Goal: Browse casually

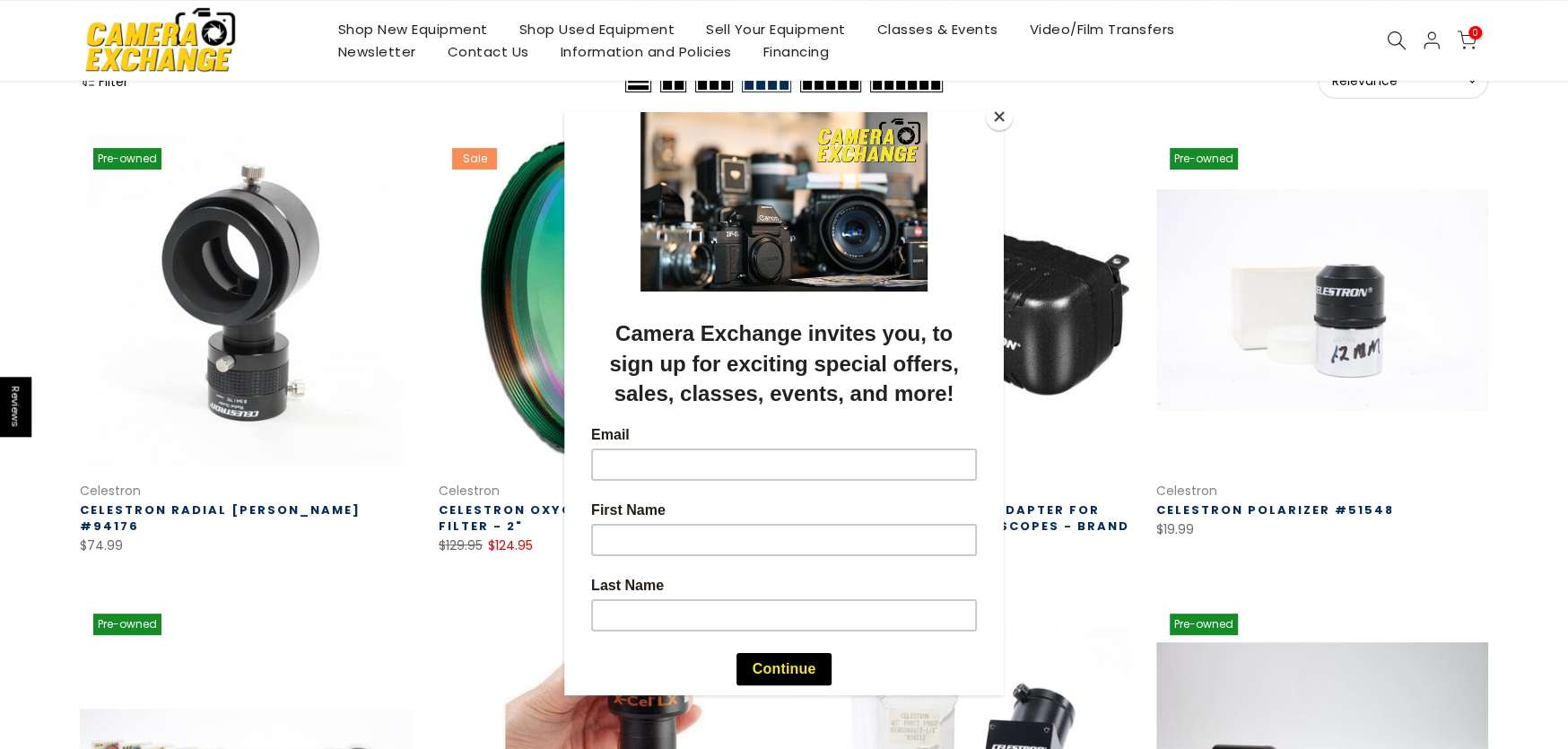
scroll to position [269, 0]
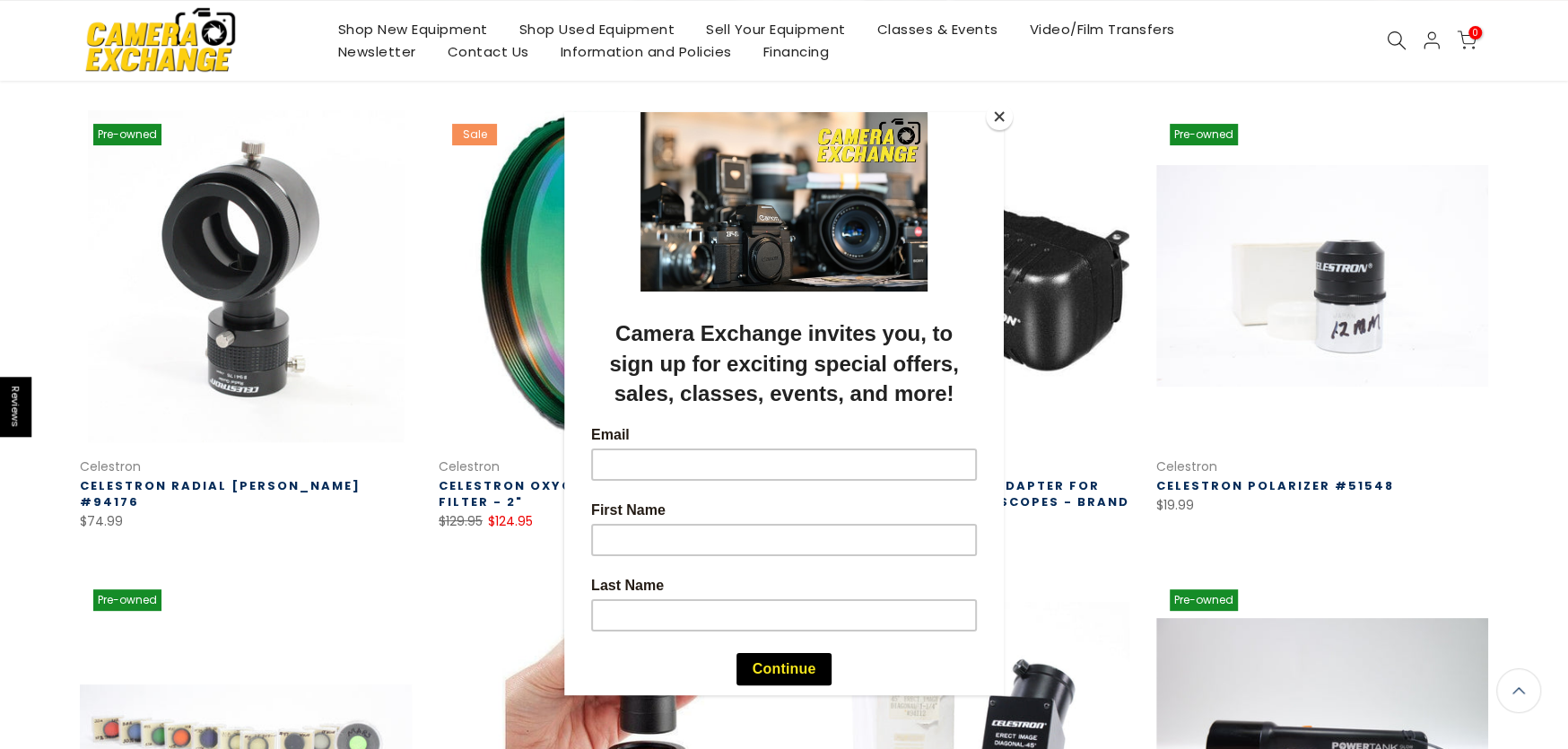
click at [1002, 117] on button "Close" at bounding box center [999, 116] width 27 height 27
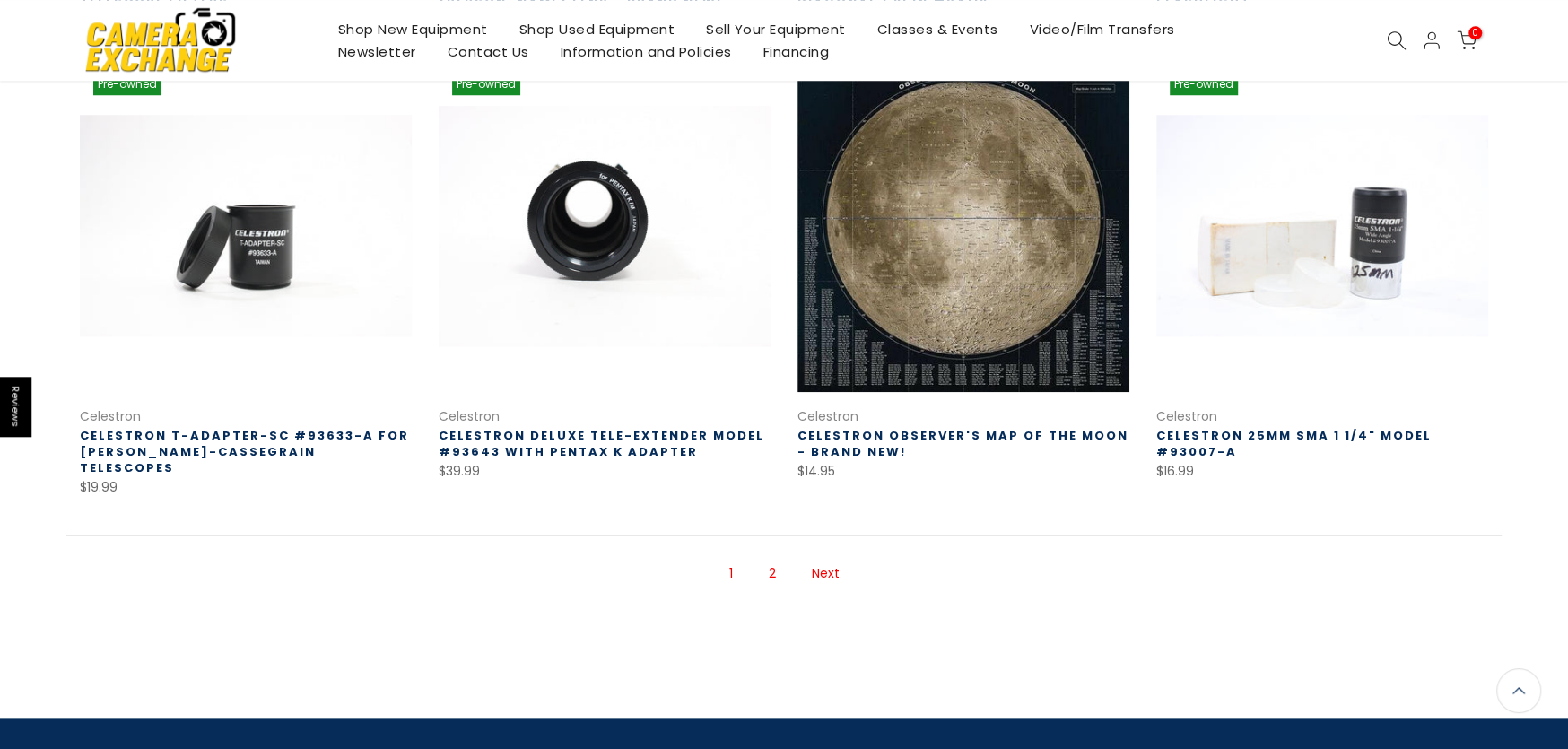
scroll to position [1301, 0]
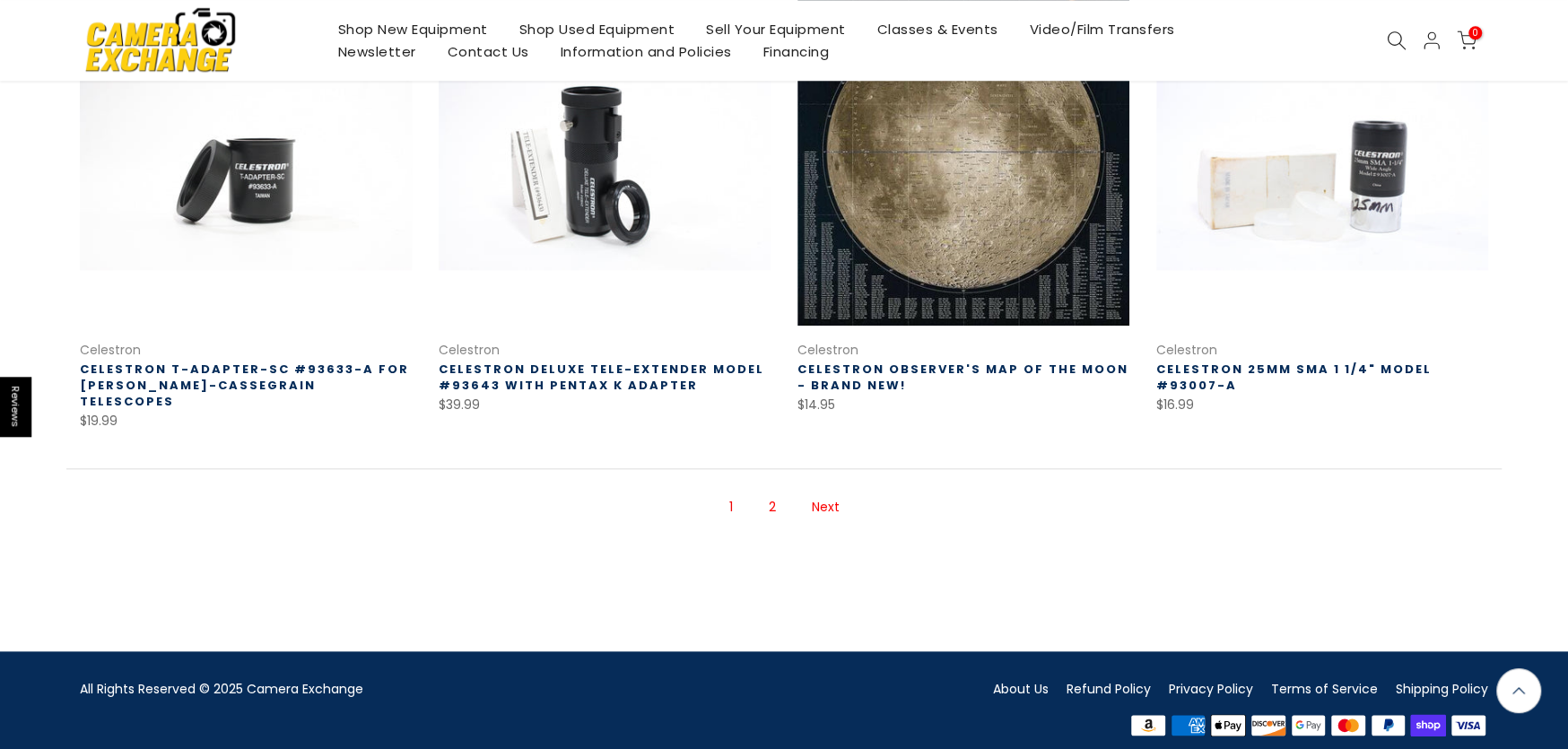
click at [824, 491] on link "Next" at bounding box center [826, 507] width 45 height 32
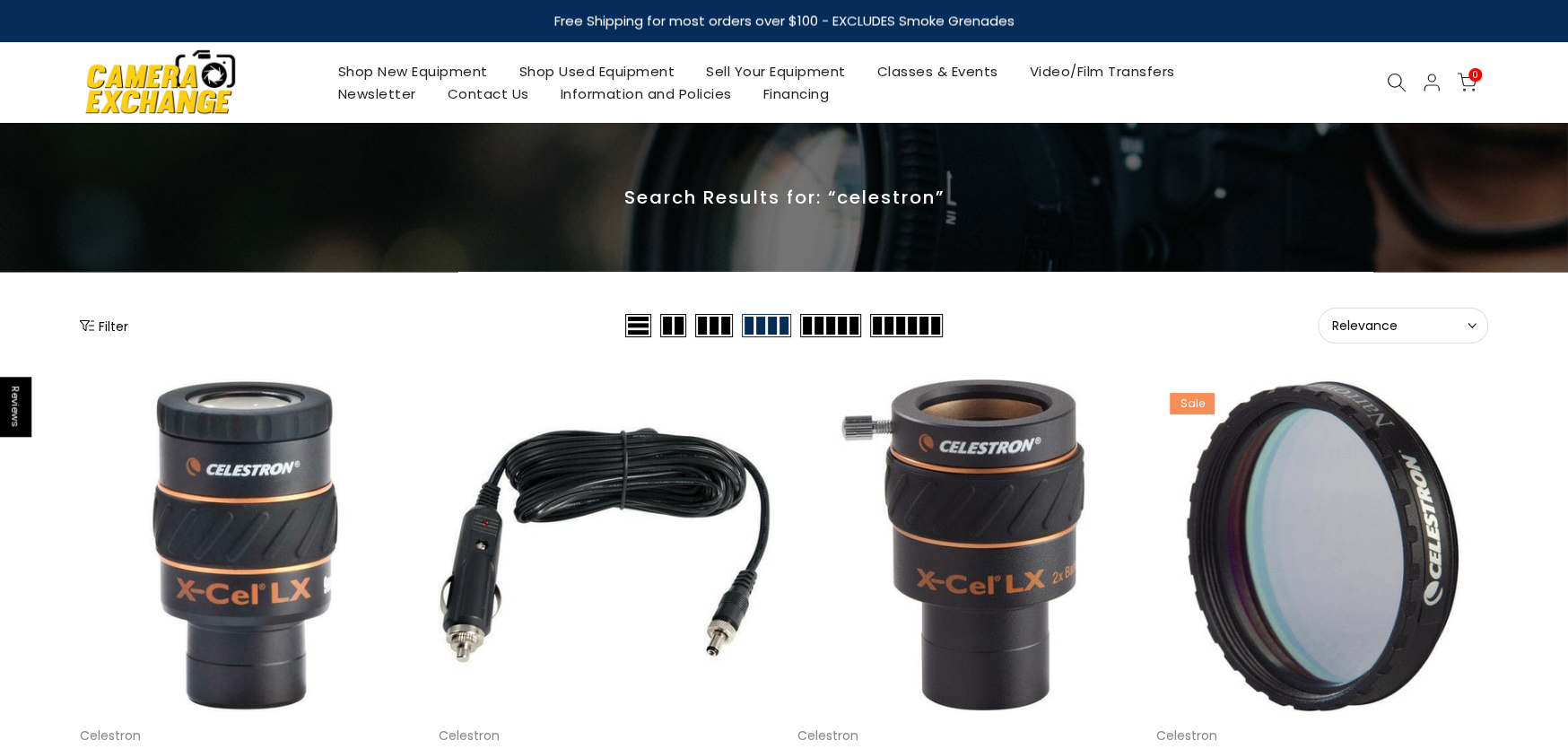
click at [392, 91] on link "Newsletter" at bounding box center [377, 93] width 110 height 23
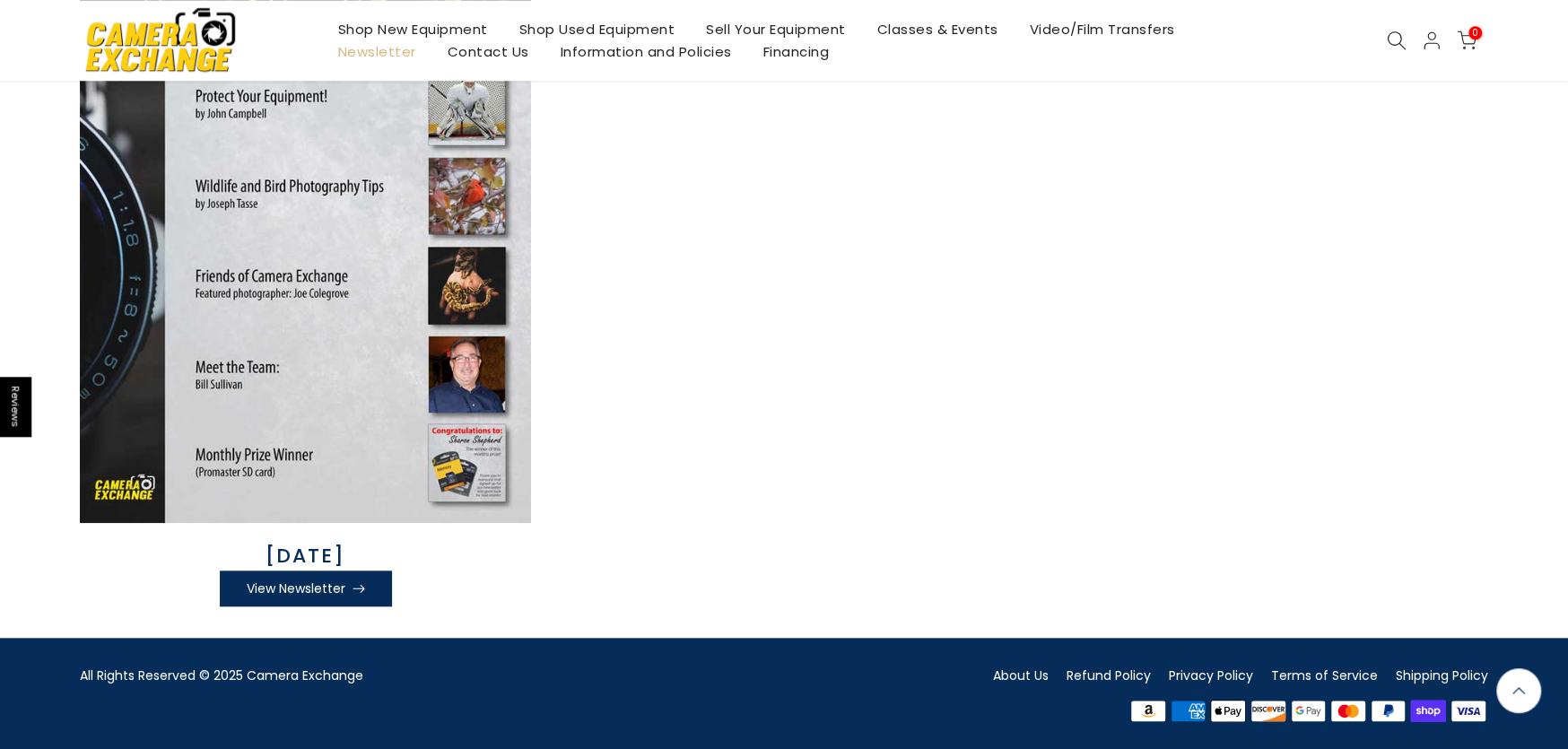
scroll to position [1181, 0]
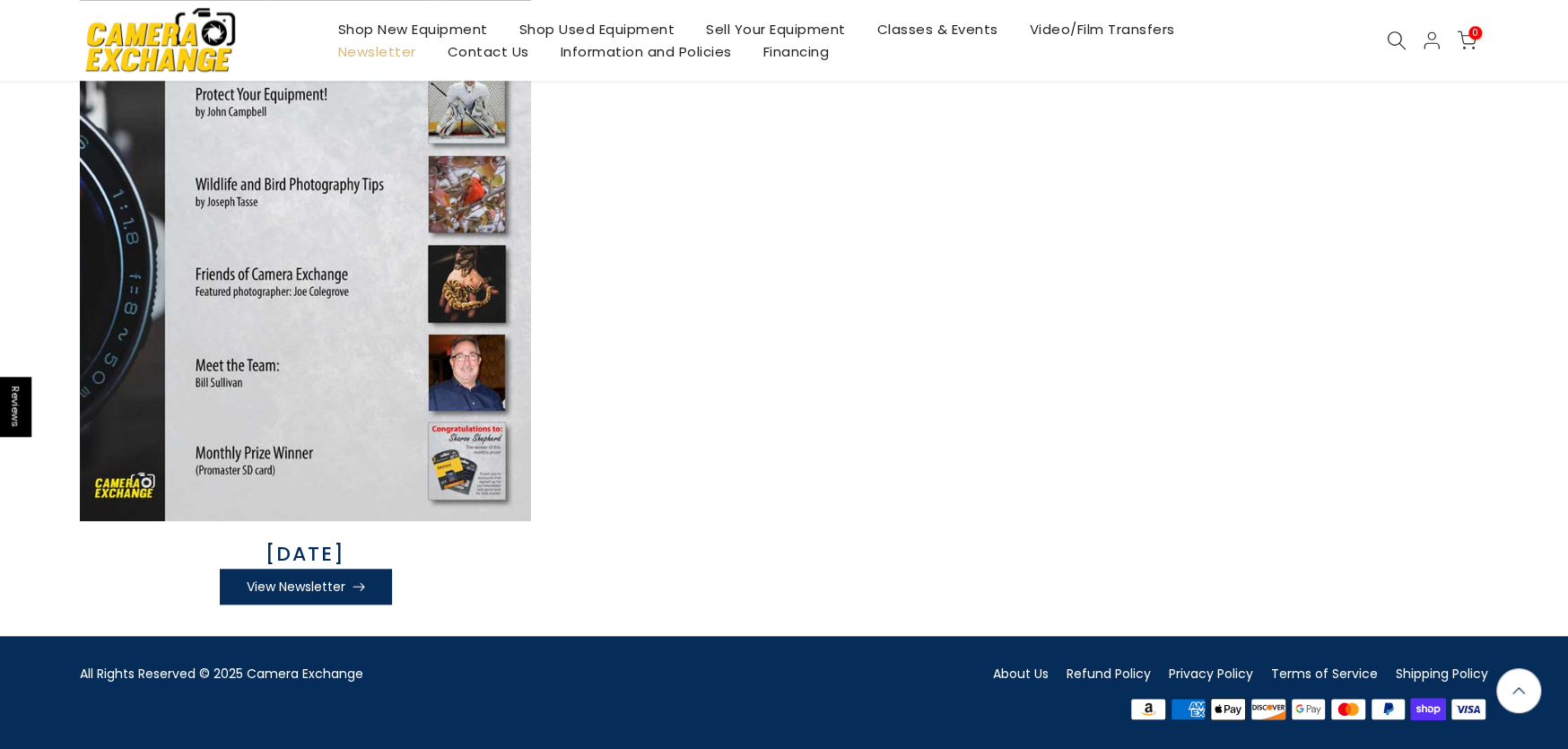
click at [329, 577] on link "View Newsletter" at bounding box center [305, 586] width 172 height 36
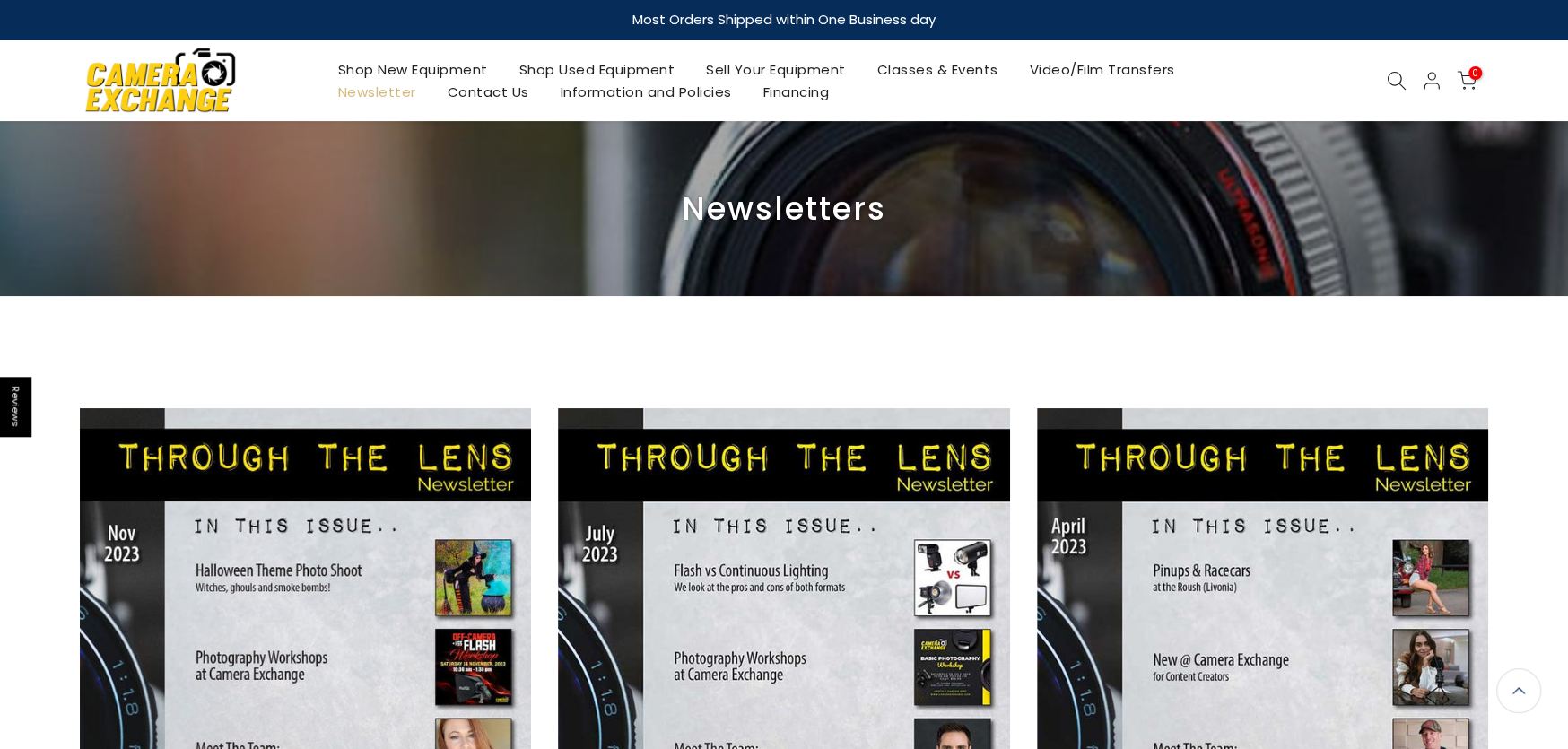
scroll to position [0, 0]
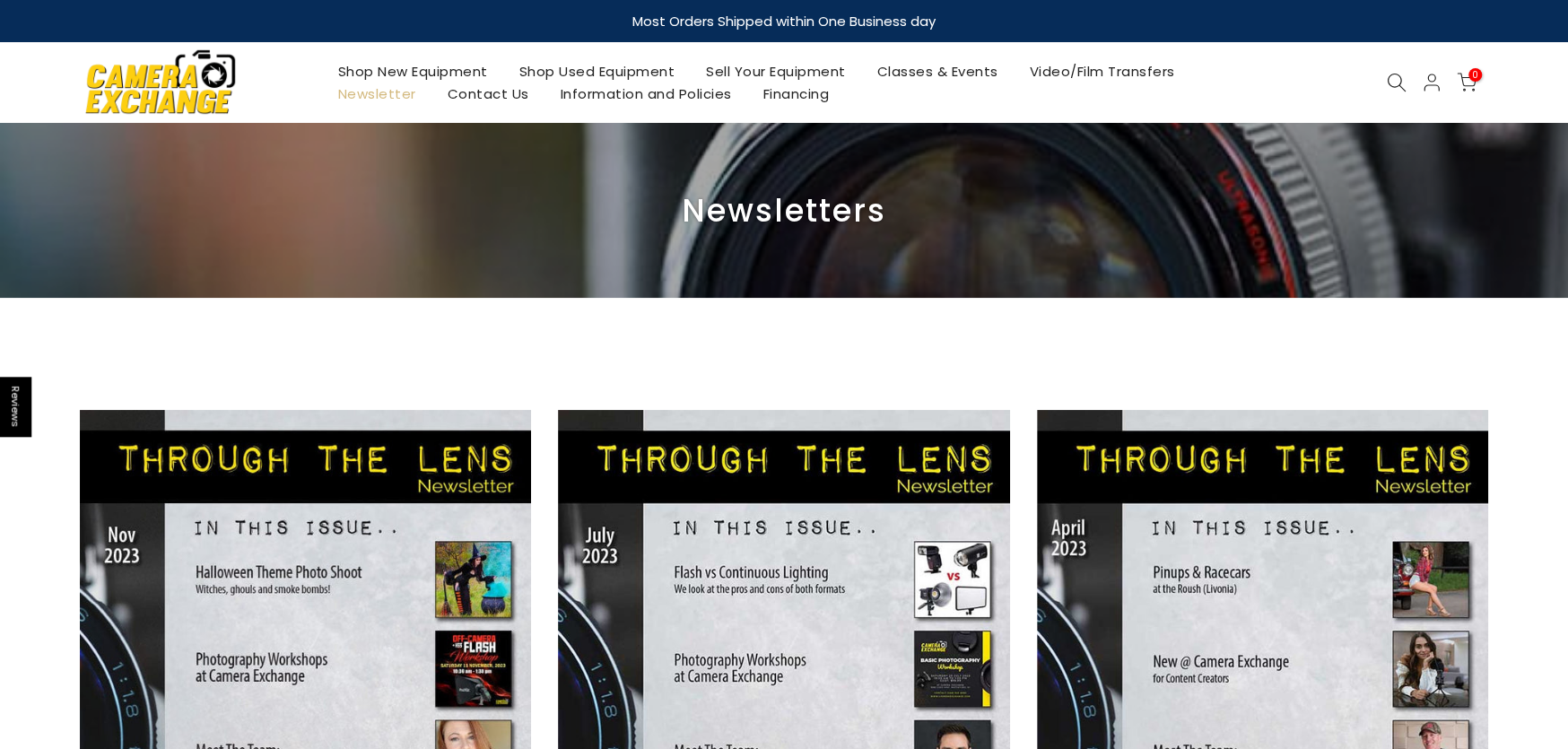
click at [645, 72] on link "Shop Used Equipment" at bounding box center [597, 71] width 188 height 23
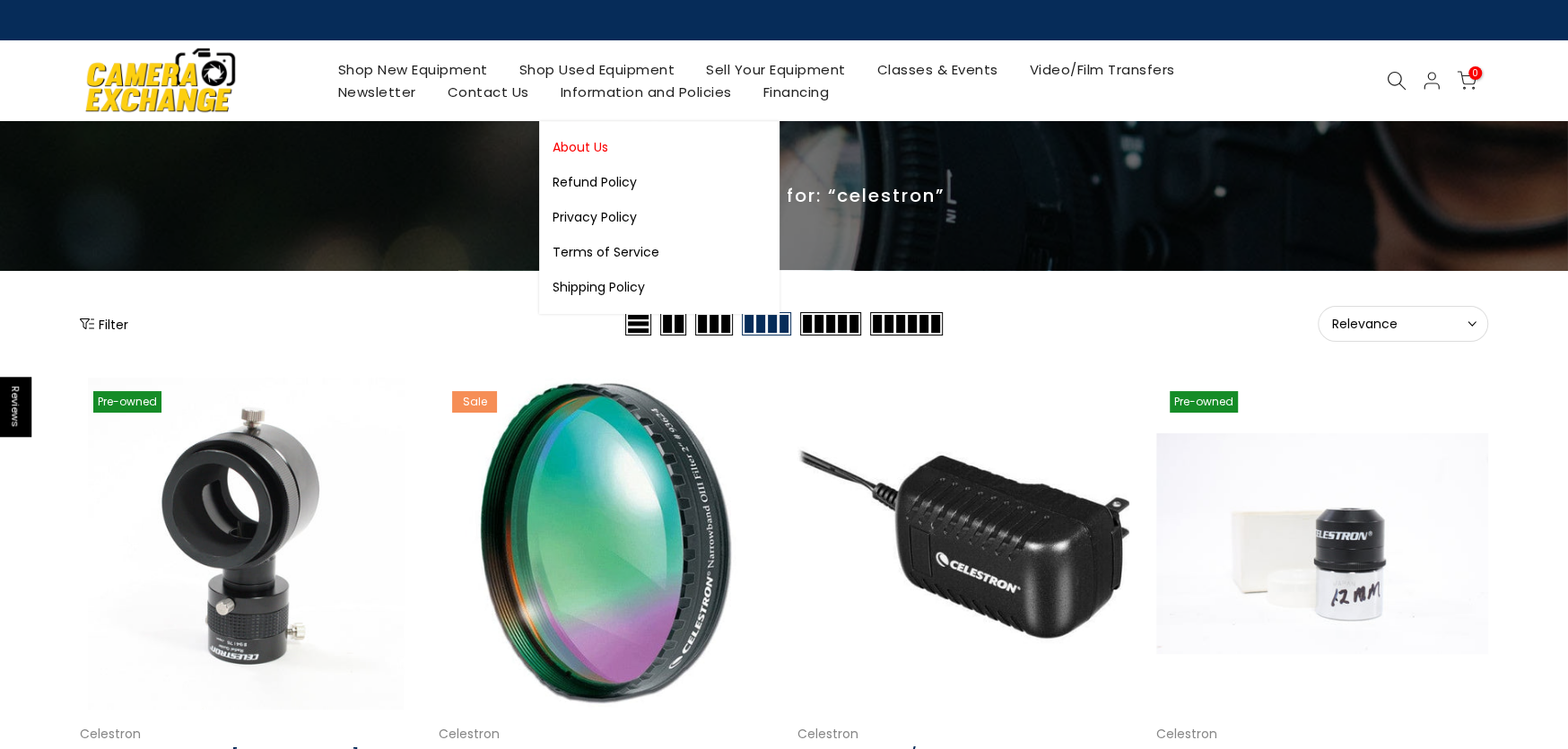
click at [587, 144] on link "About Us" at bounding box center [658, 147] width 240 height 35
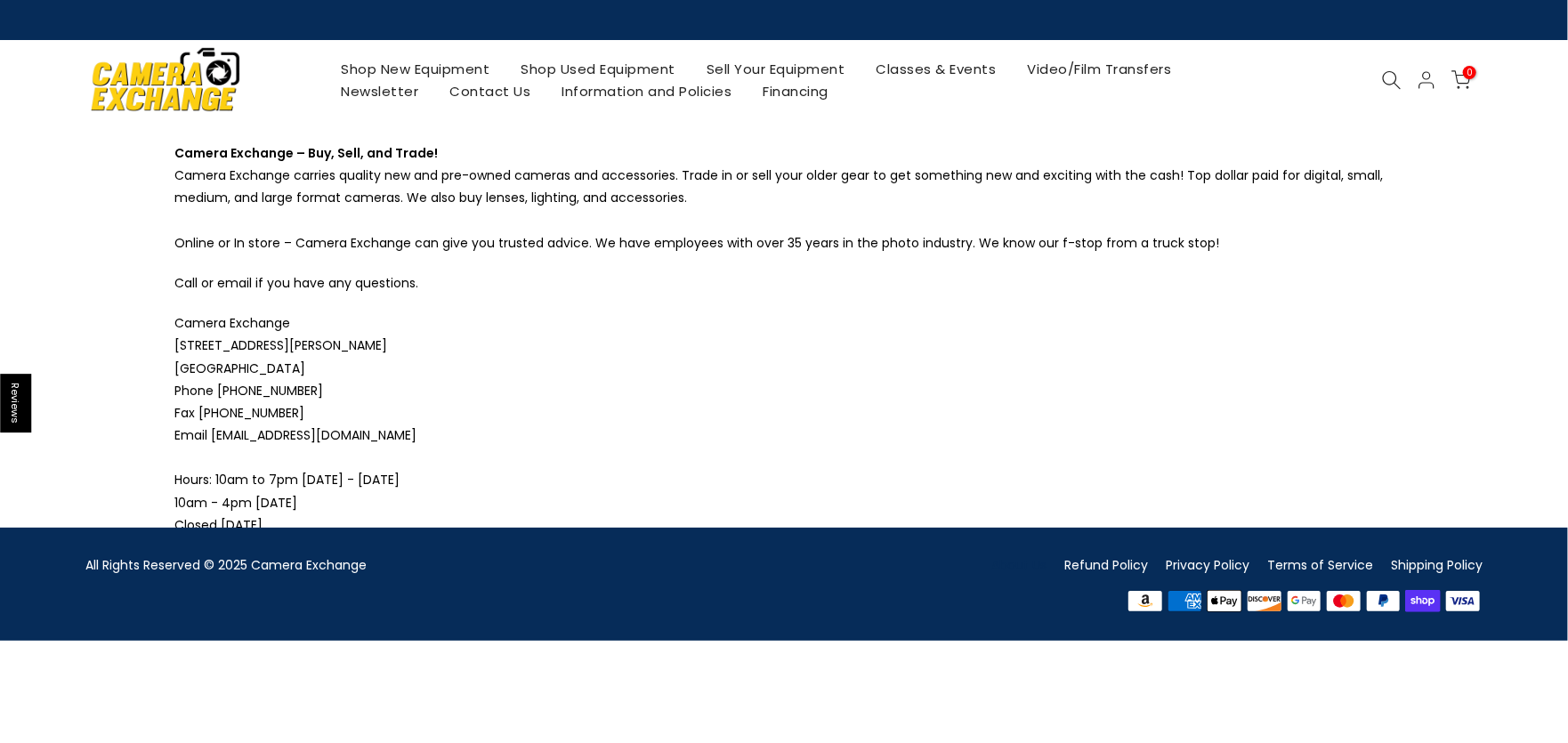
click at [463, 71] on link "Shop New Equipment" at bounding box center [415, 69] width 179 height 23
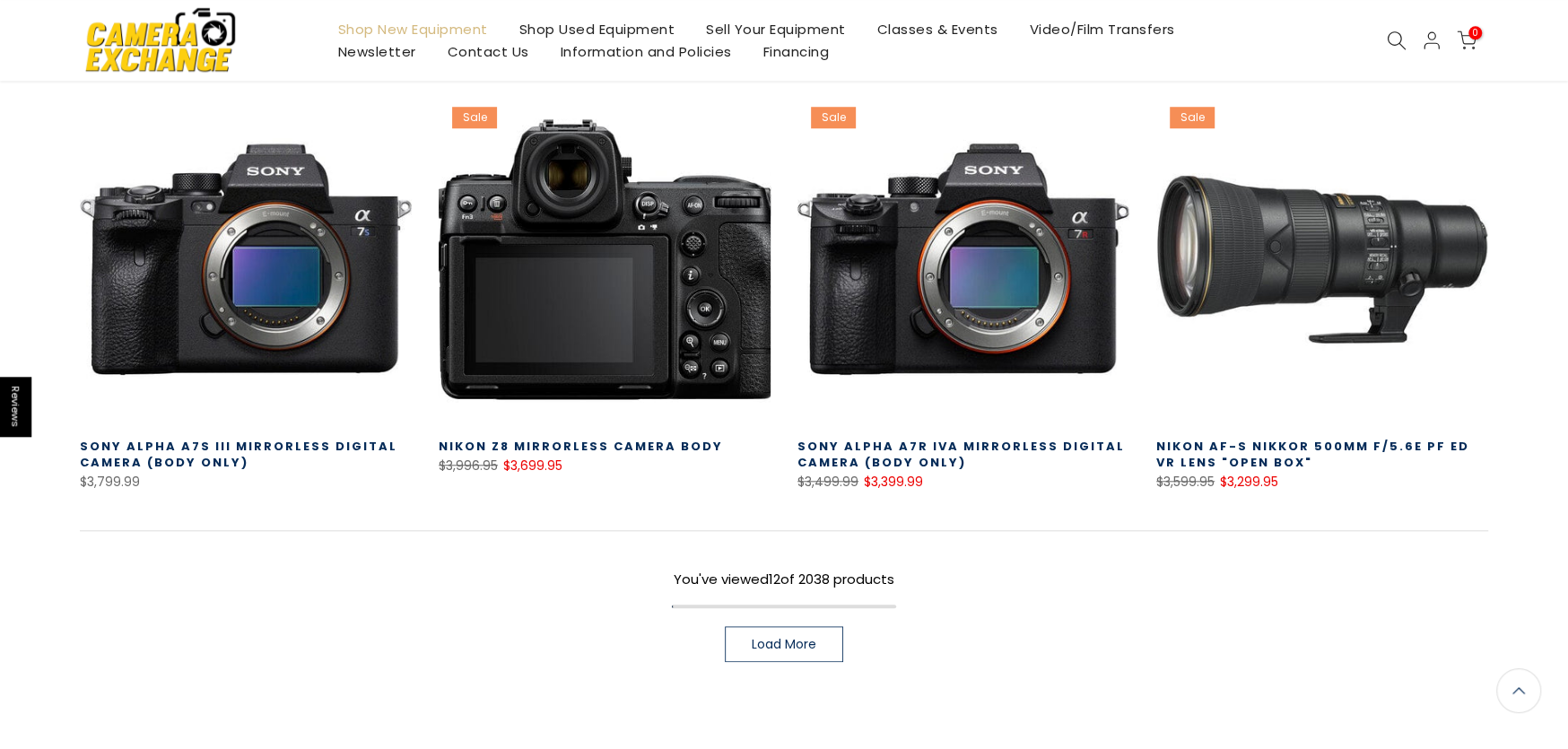
scroll to position [1256, 0]
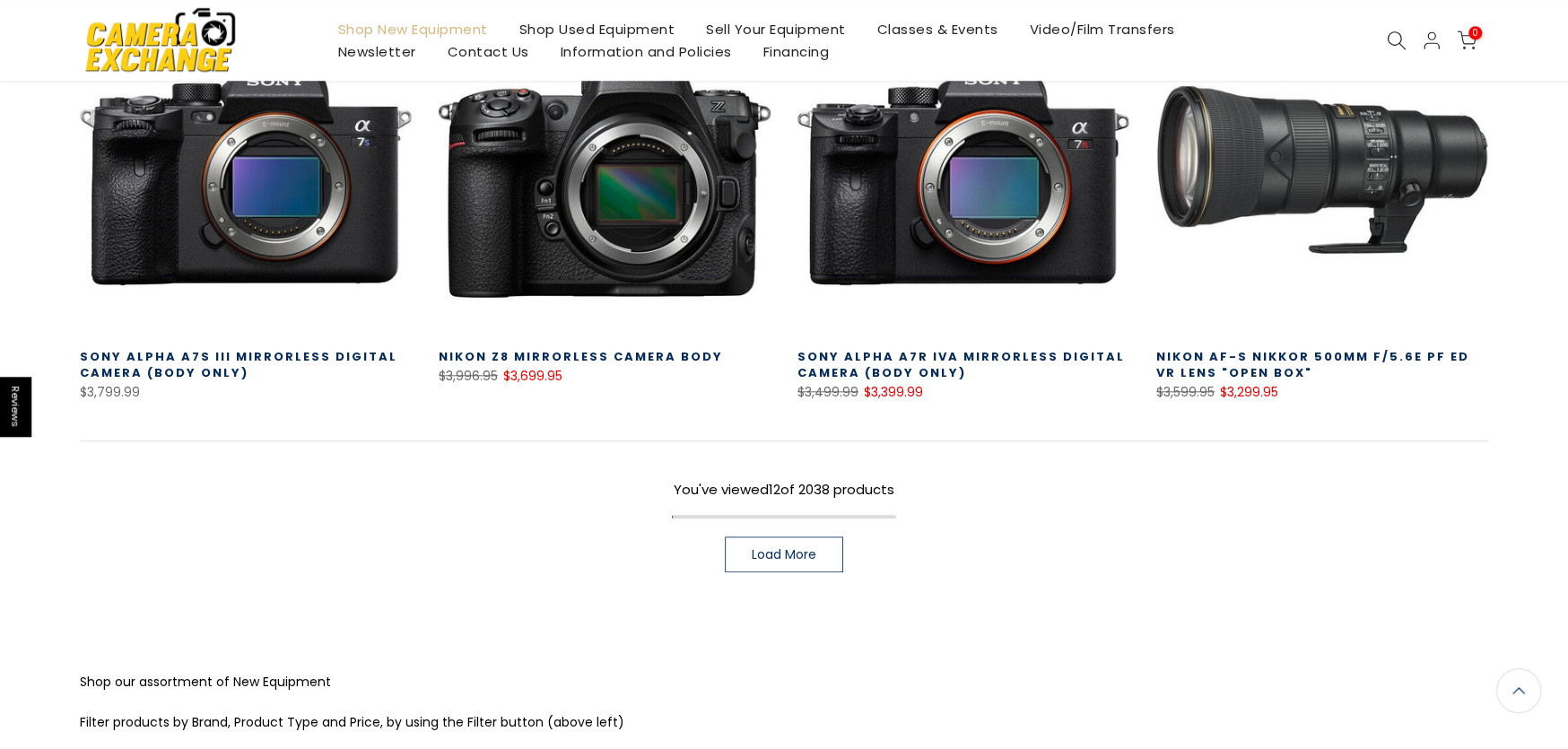
click at [821, 562] on link "Load More" at bounding box center [784, 554] width 119 height 36
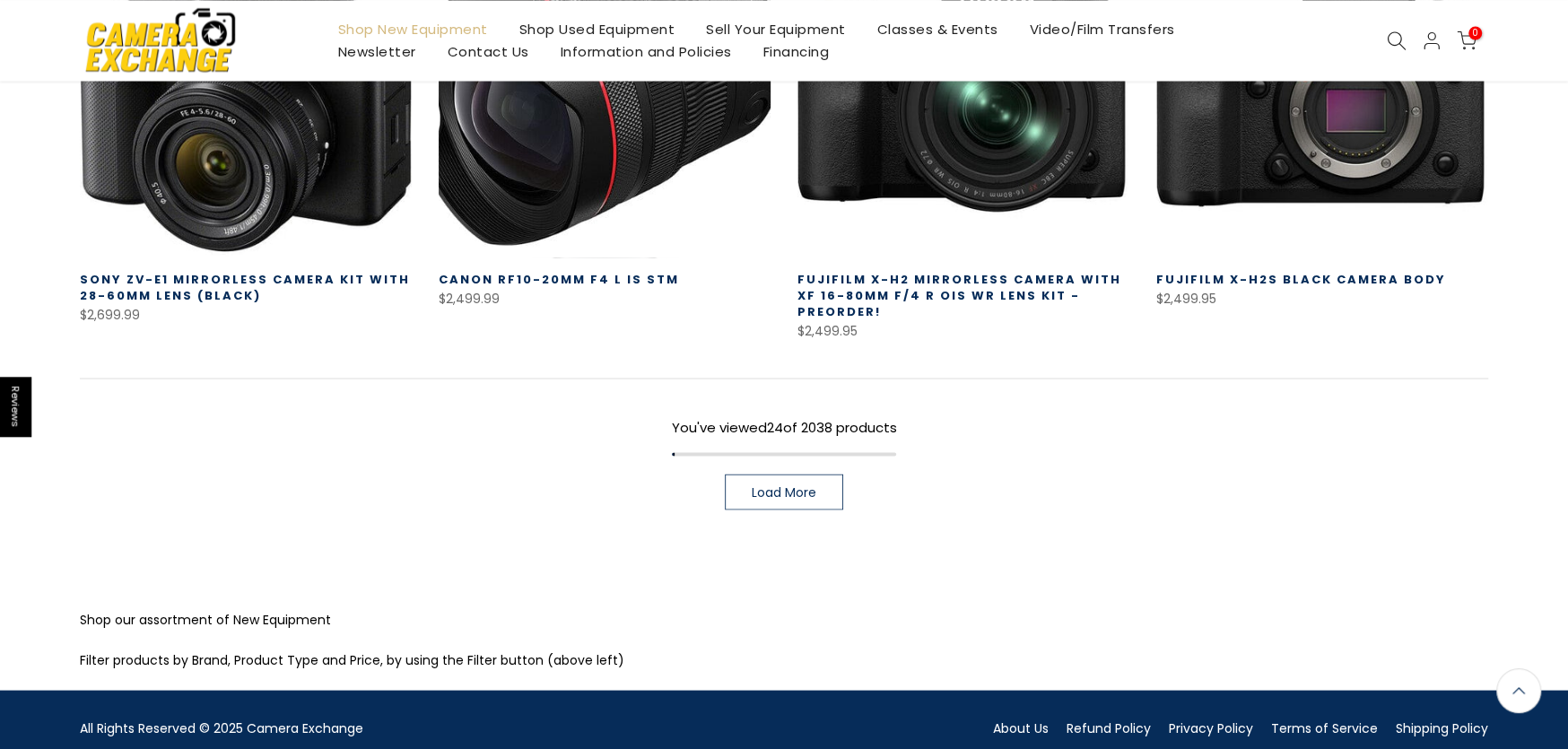
scroll to position [2601, 0]
